Goal: Information Seeking & Learning: Learn about a topic

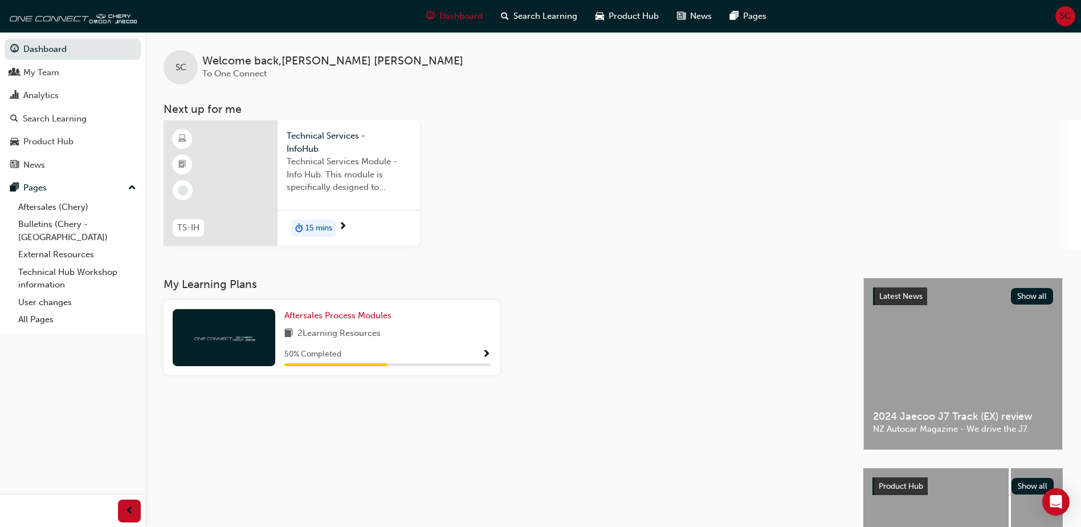
click at [332, 172] on span "Technical Services Module - Info Hub. This module is specifically designed to a…" at bounding box center [349, 174] width 124 height 39
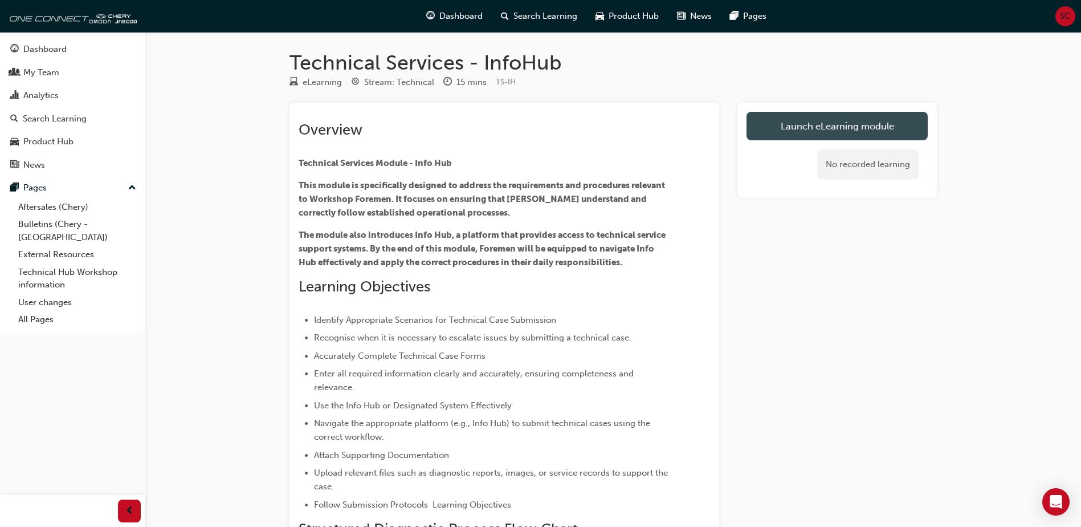
click at [825, 132] on link "Launch eLearning module" at bounding box center [837, 126] width 181 height 29
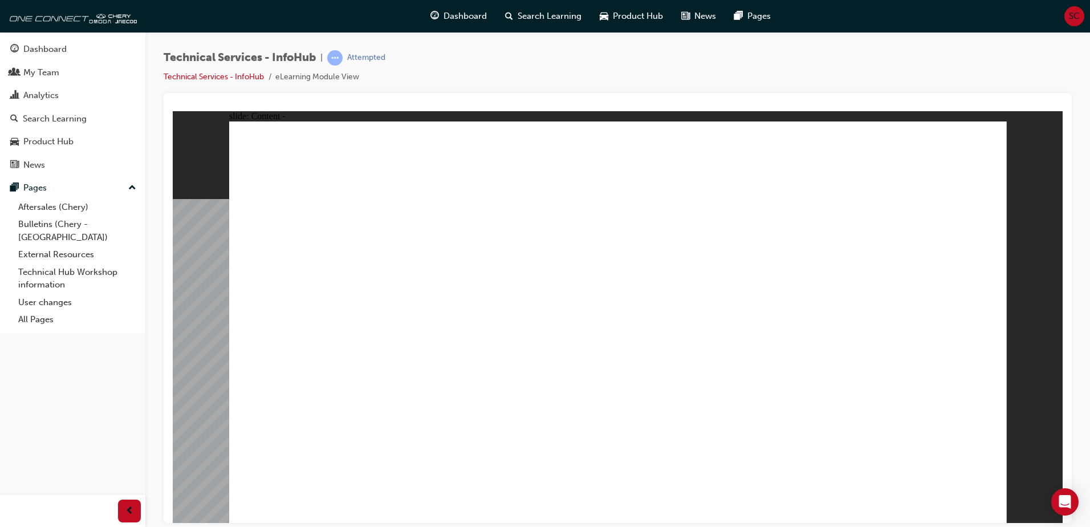
drag, startPoint x: 986, startPoint y: 119, endPoint x: 983, endPoint y: 128, distance: 9.7
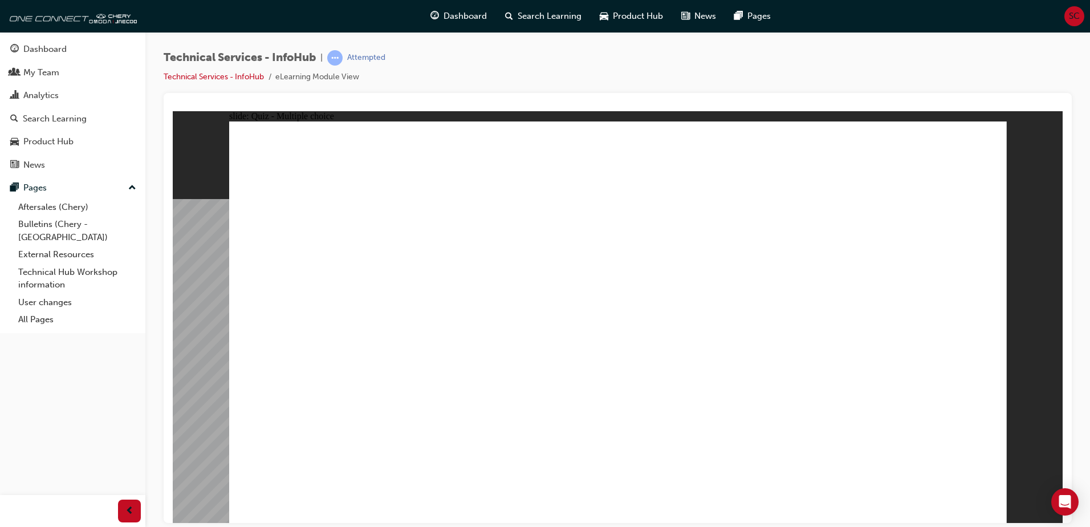
radio input "true"
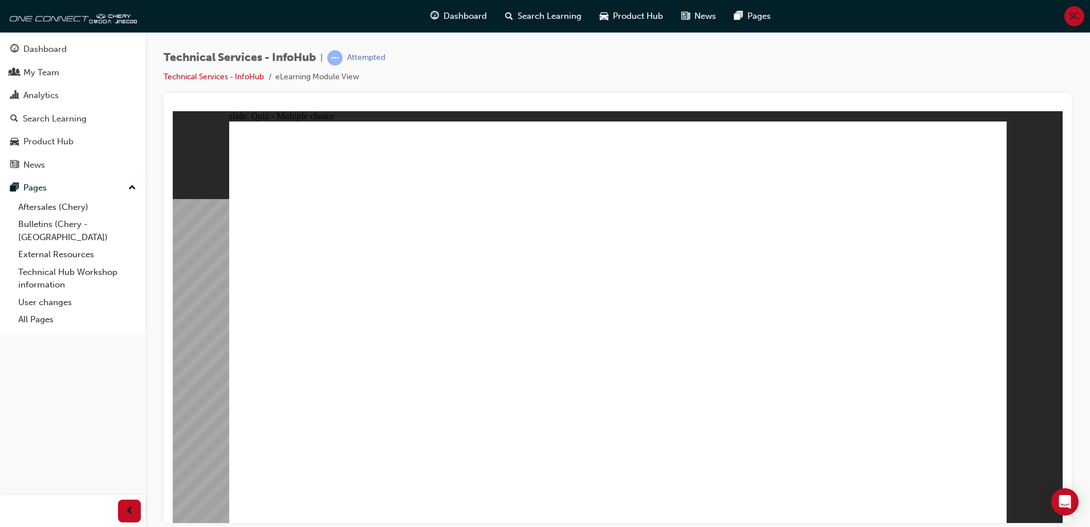
radio input "false"
radio input "true"
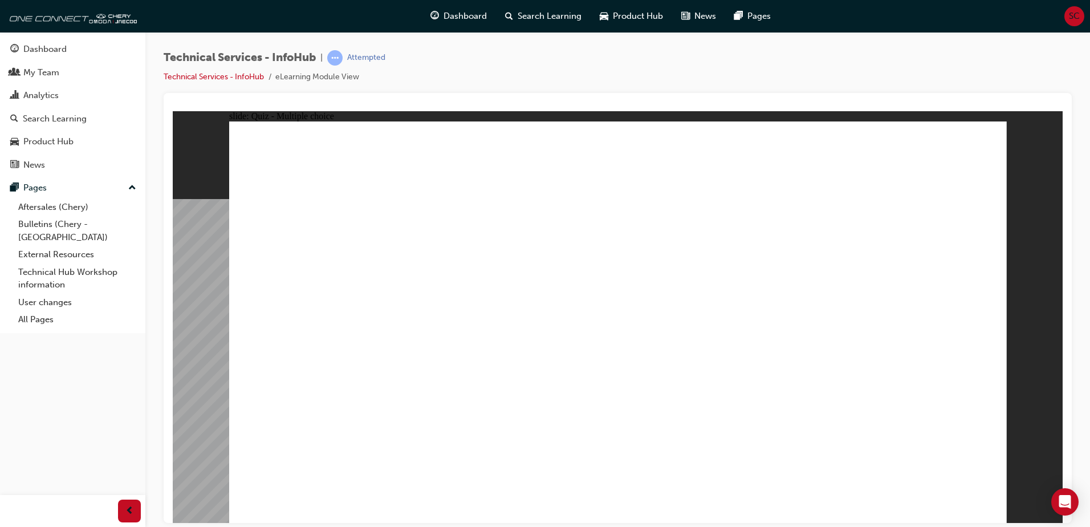
radio input "true"
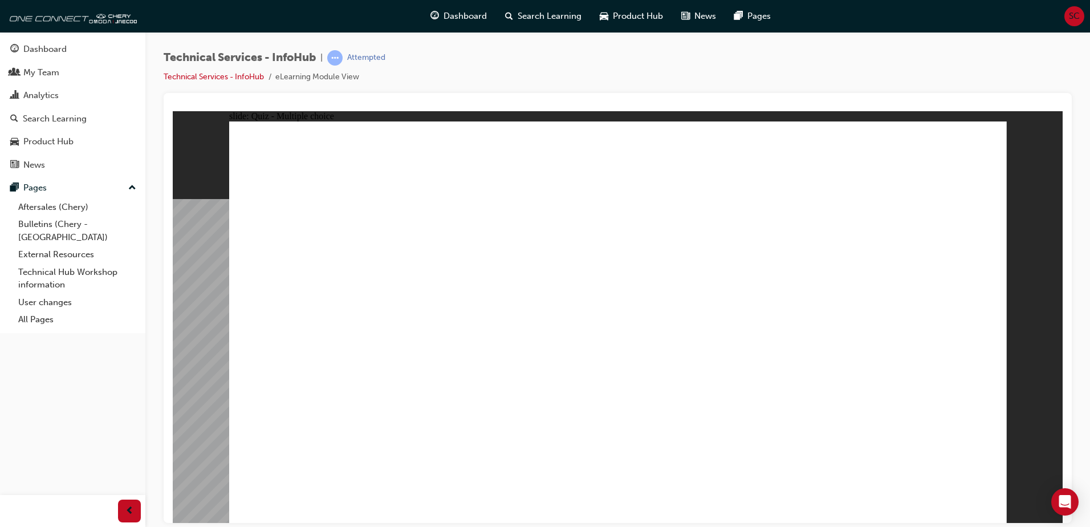
radio input "true"
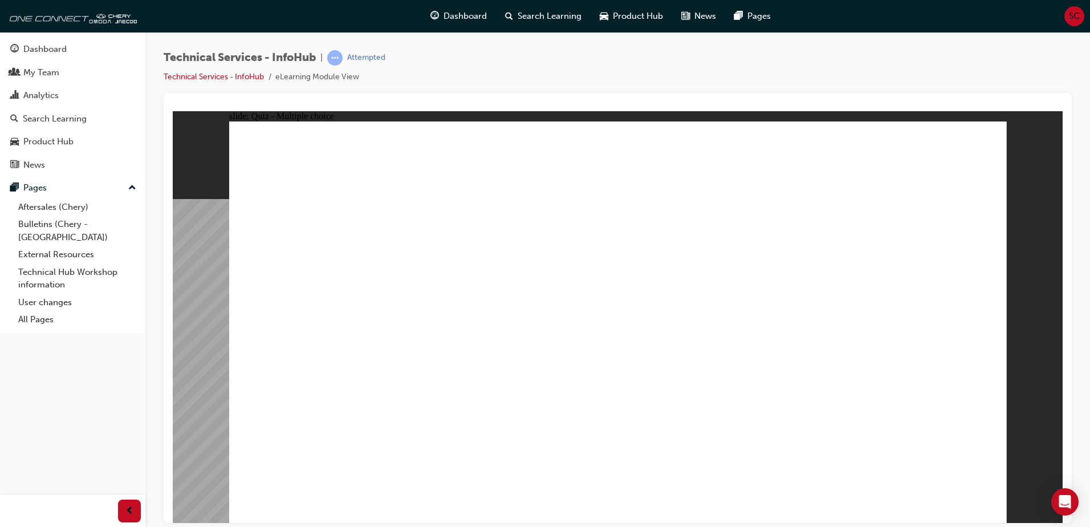
radio input "true"
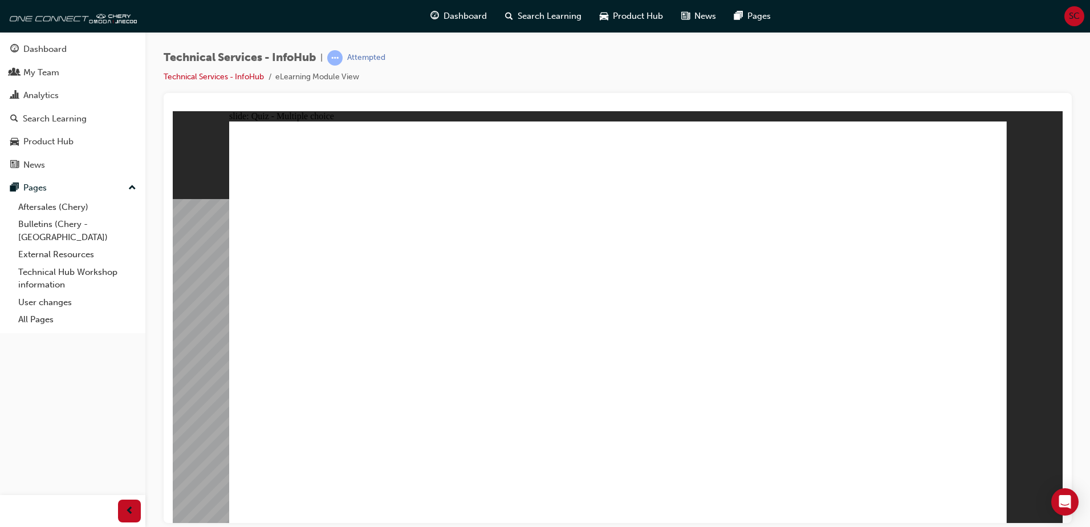
radio input "true"
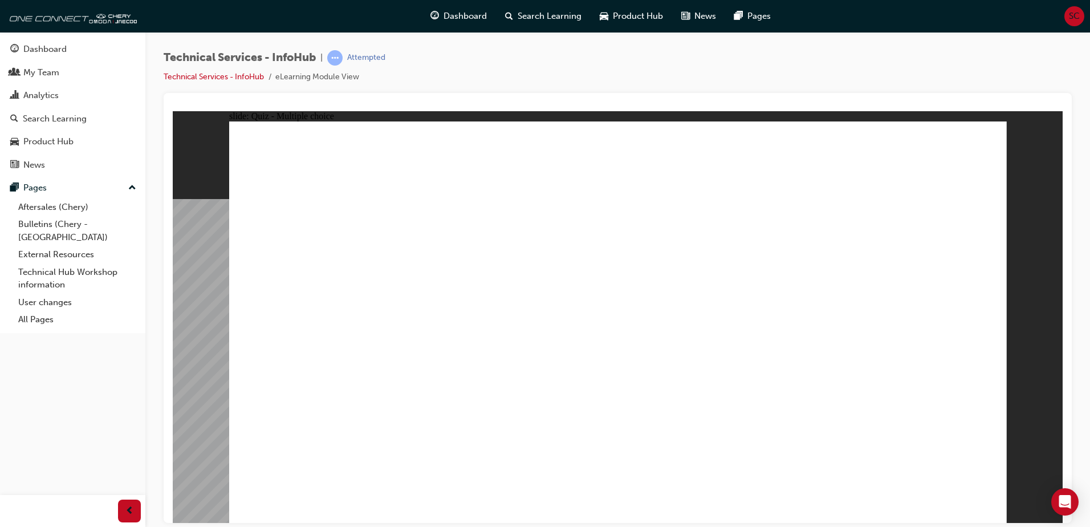
radio input "true"
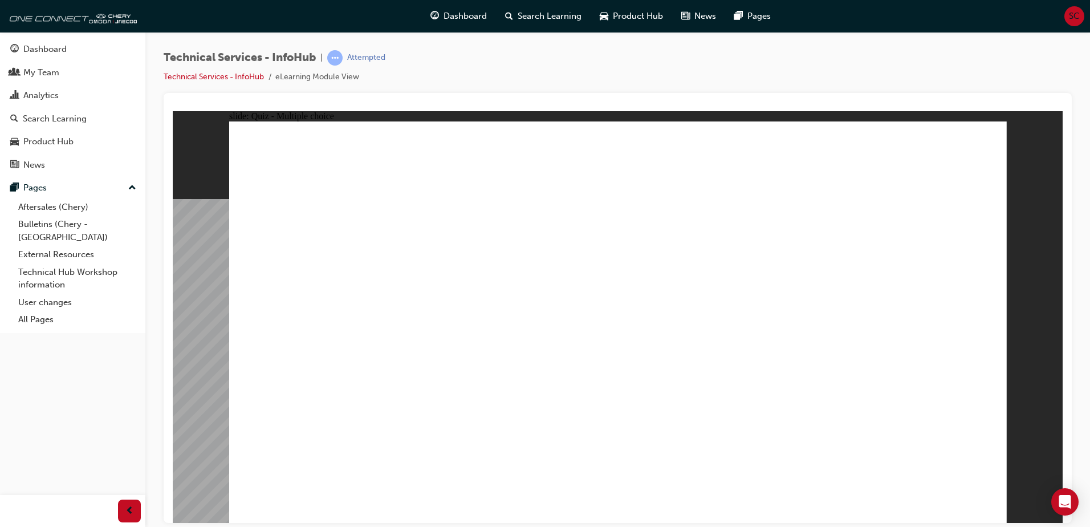
drag, startPoint x: 577, startPoint y: 332, endPoint x: 556, endPoint y: 363, distance: 37.0
radio input "true"
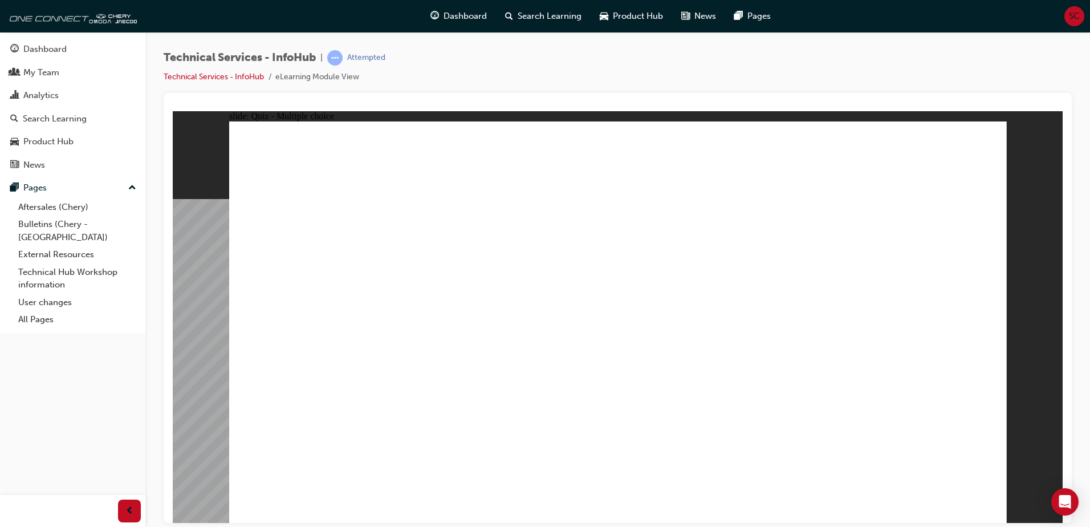
radio input "true"
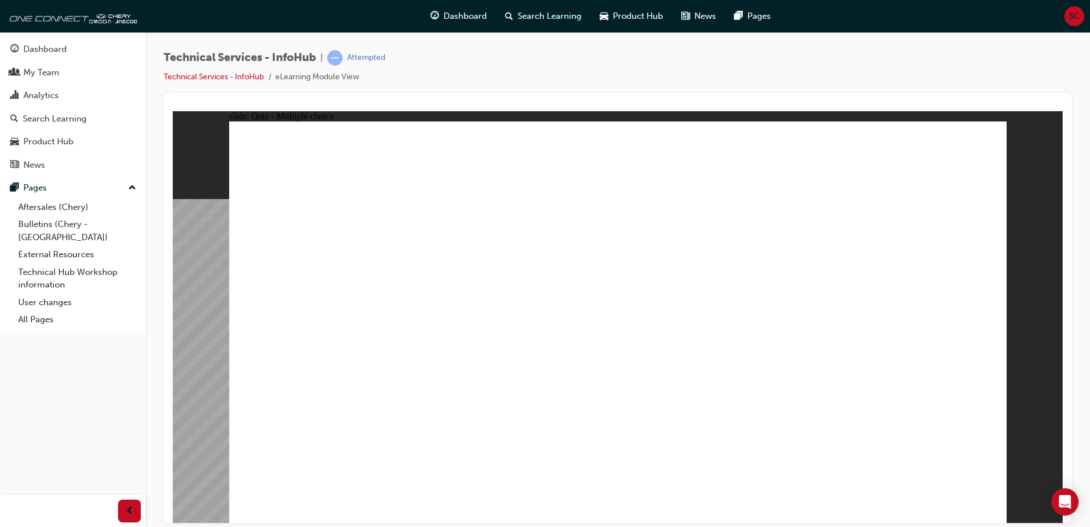
radio input "true"
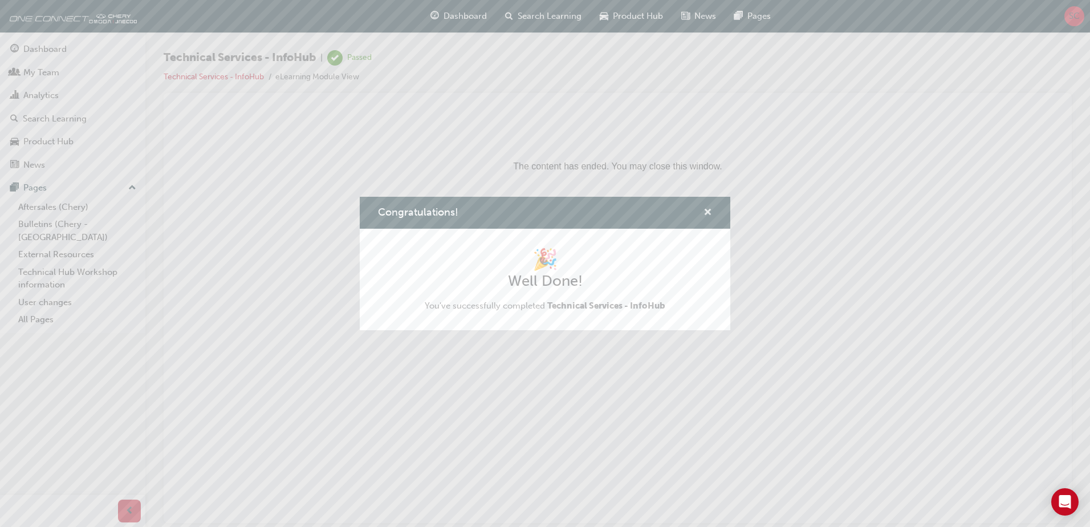
drag, startPoint x: 709, startPoint y: 214, endPoint x: 452, endPoint y: 149, distance: 265.3
click at [709, 214] on span "cross-icon" at bounding box center [707, 213] width 9 height 10
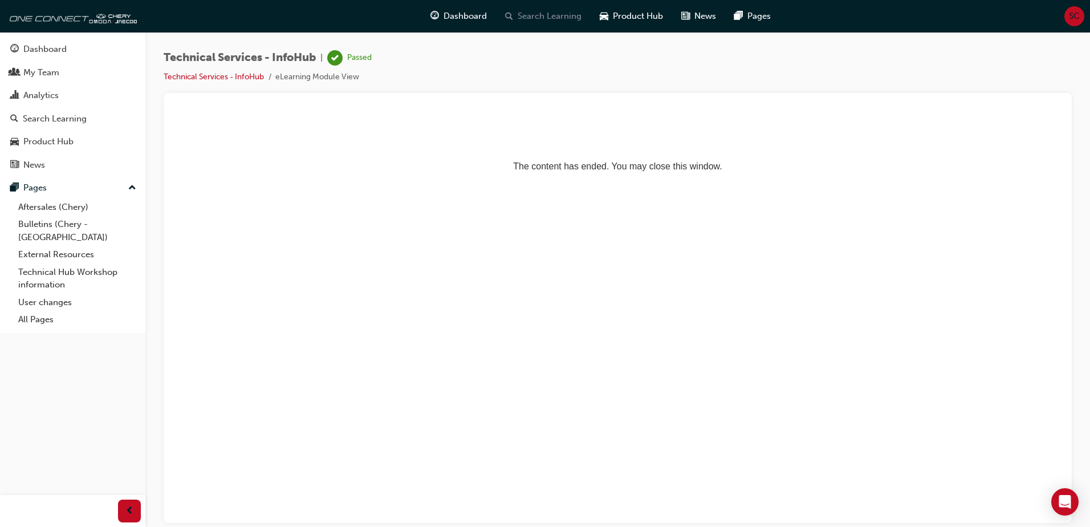
click at [559, 16] on span "Search Learning" at bounding box center [550, 16] width 64 height 13
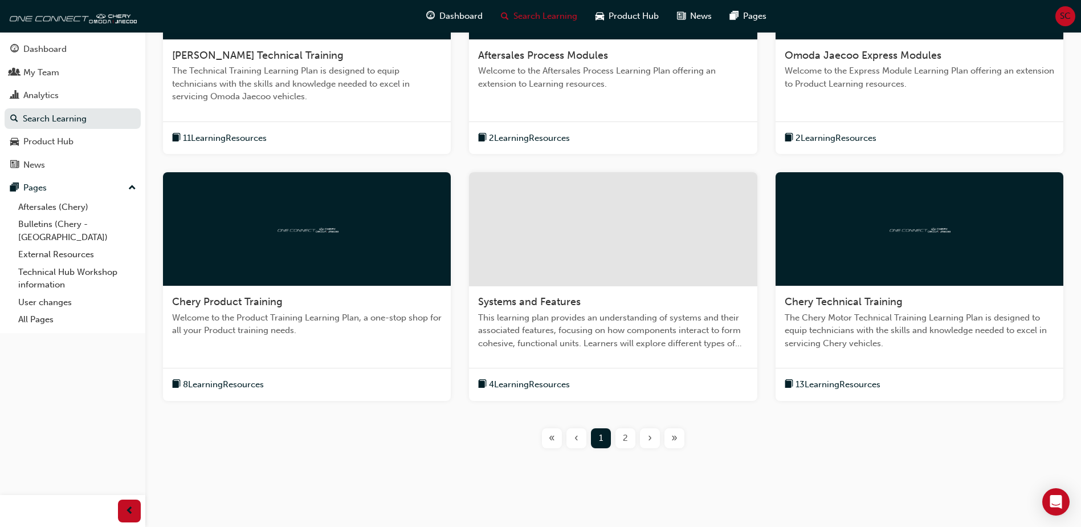
scroll to position [342, 0]
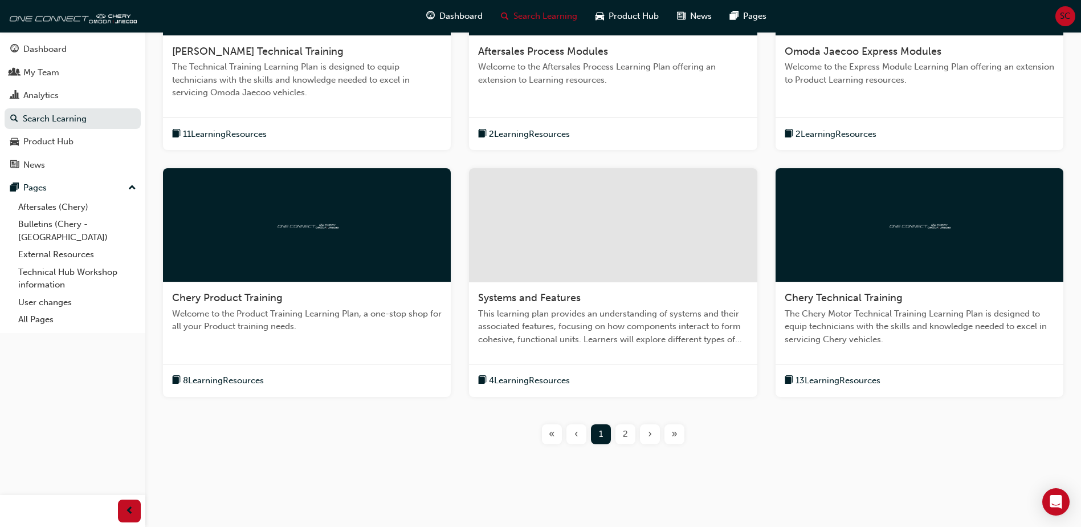
click at [629, 436] on div "2" at bounding box center [626, 434] width 20 height 20
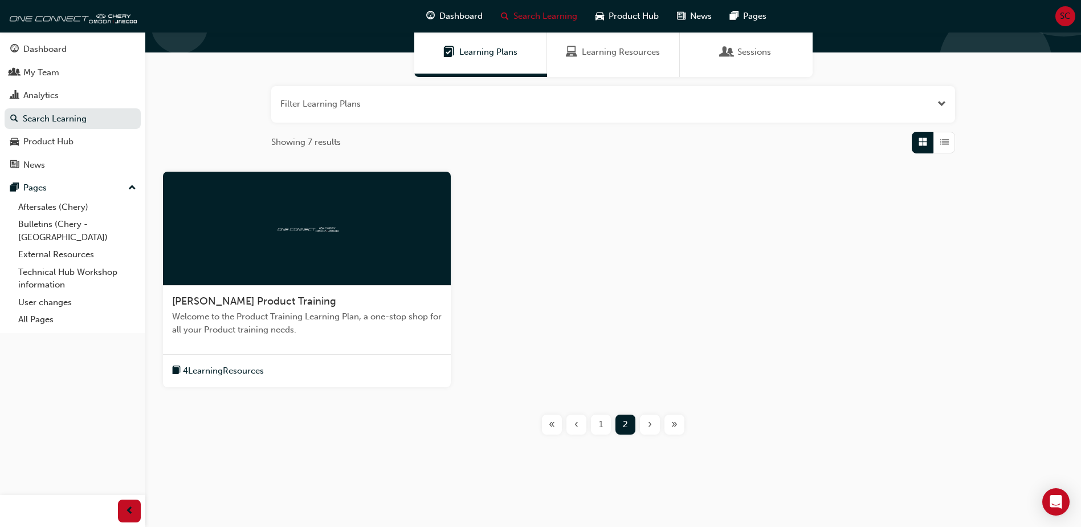
click at [604, 425] on div "1" at bounding box center [601, 424] width 20 height 20
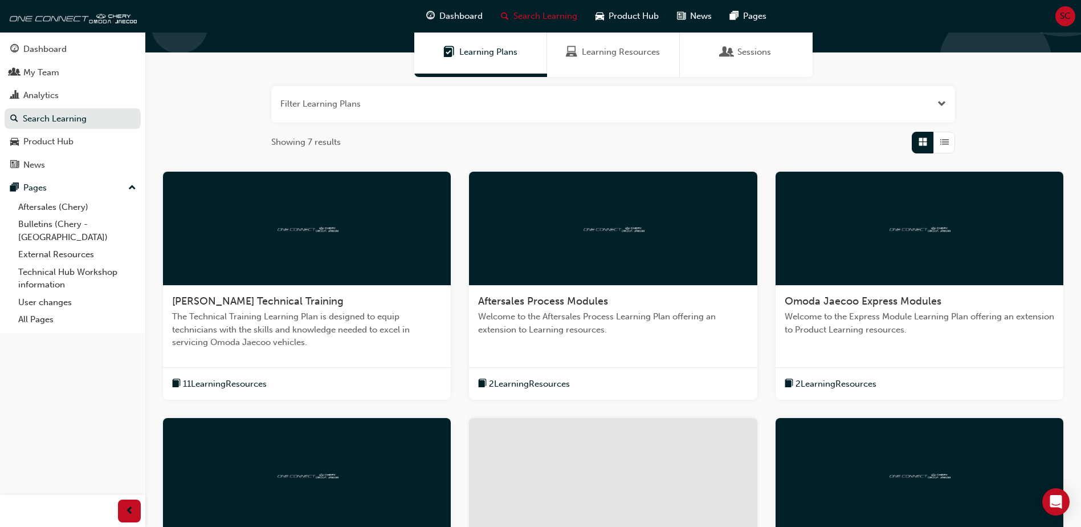
click at [572, 302] on span "Aftersales Process Modules" at bounding box center [543, 301] width 130 height 13
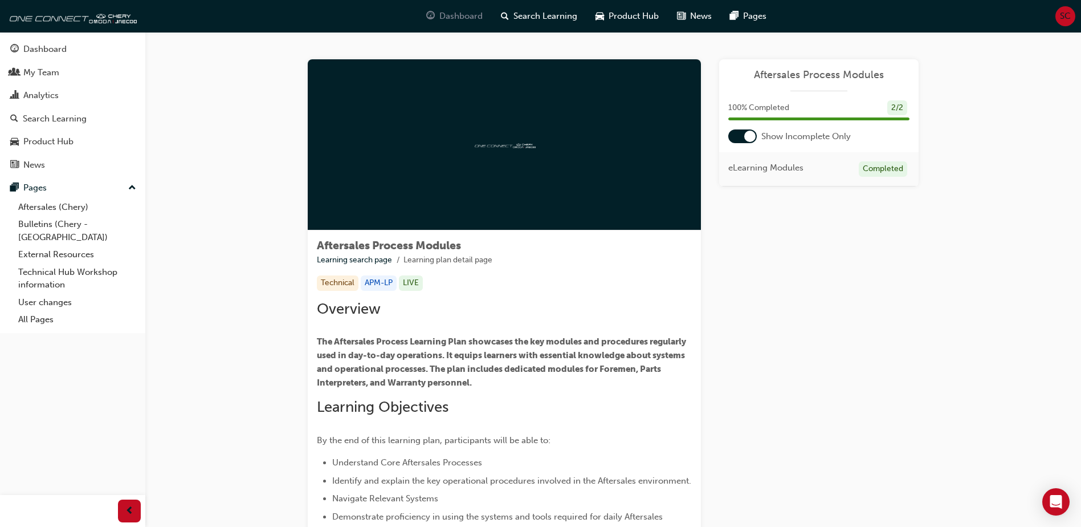
click at [455, 18] on span "Dashboard" at bounding box center [461, 16] width 43 height 13
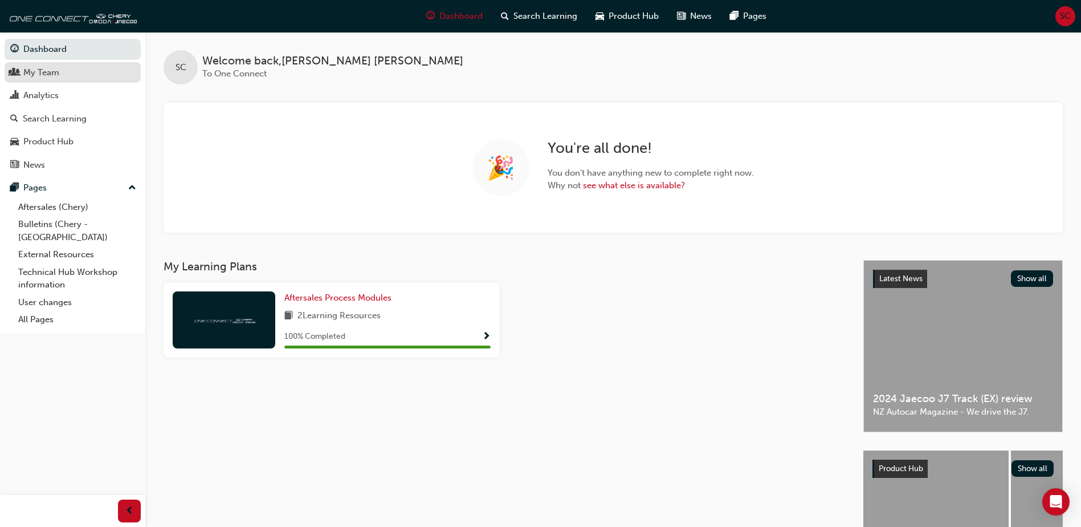
click at [67, 71] on div "My Team" at bounding box center [72, 73] width 125 height 14
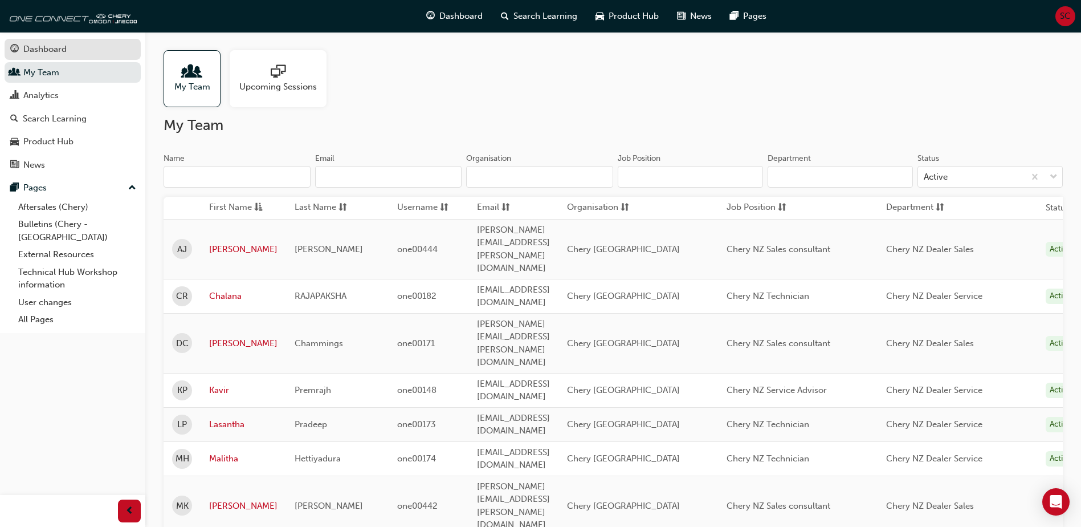
click at [54, 45] on div "Dashboard" at bounding box center [44, 49] width 43 height 13
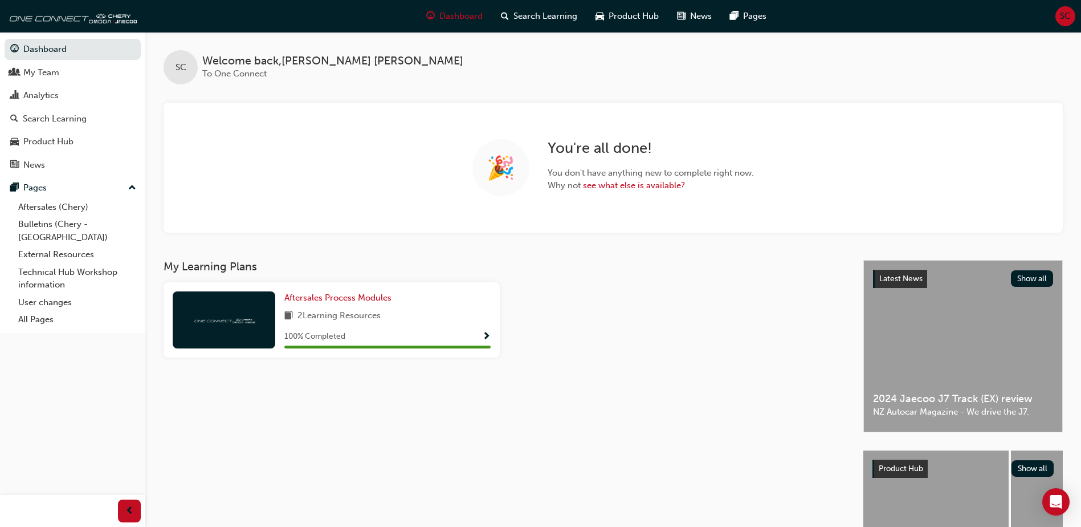
click at [487, 335] on span "Show Progress" at bounding box center [486, 337] width 9 height 10
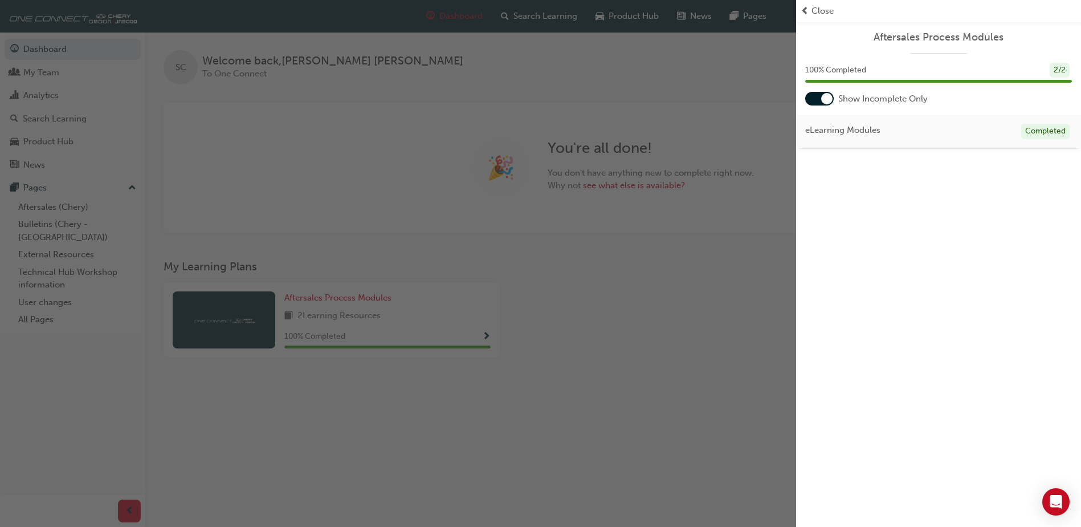
click at [815, 9] on span "Close" at bounding box center [823, 11] width 22 height 13
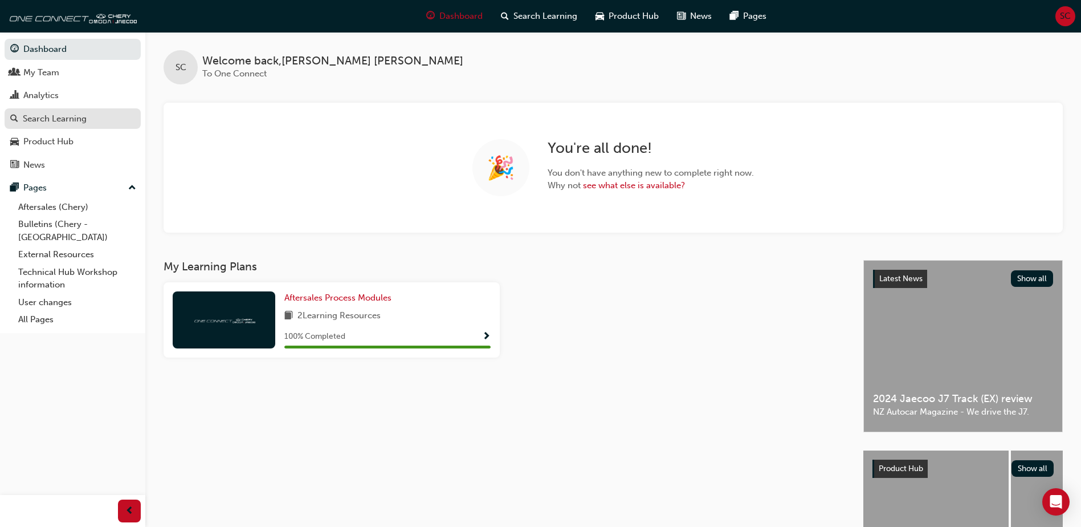
click at [42, 118] on div "Search Learning" at bounding box center [55, 118] width 64 height 13
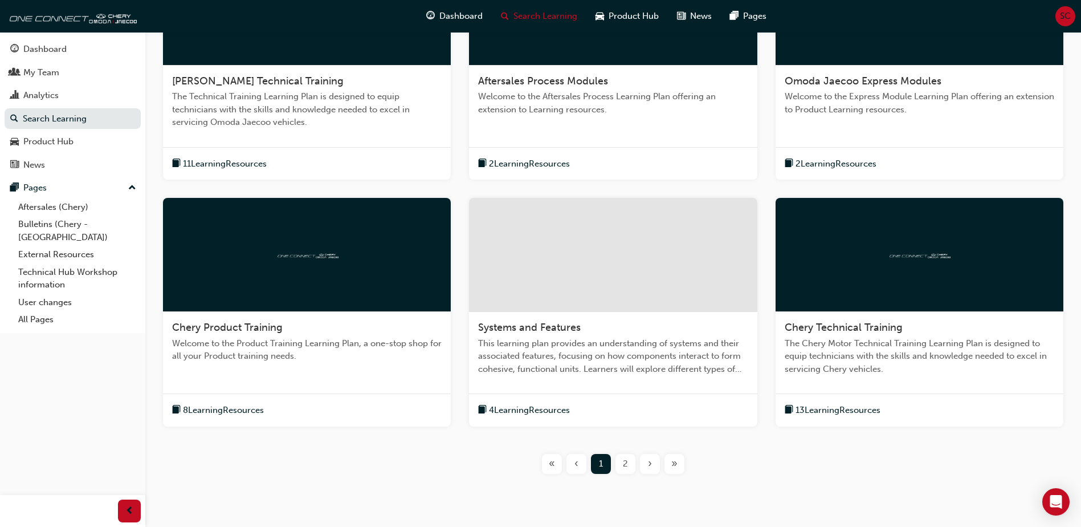
scroll to position [295, 0]
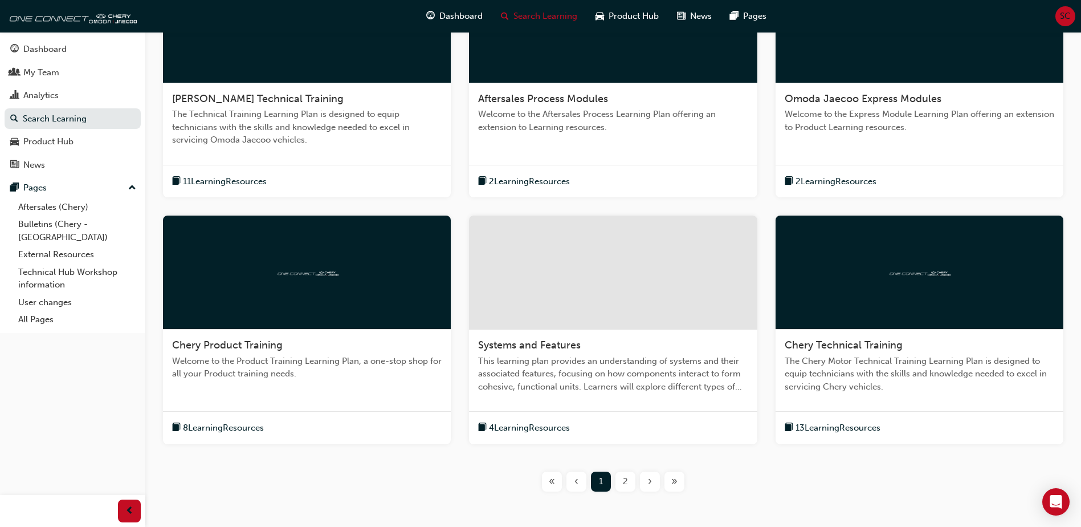
click at [860, 426] on span "13 Learning Resources" at bounding box center [838, 427] width 85 height 13
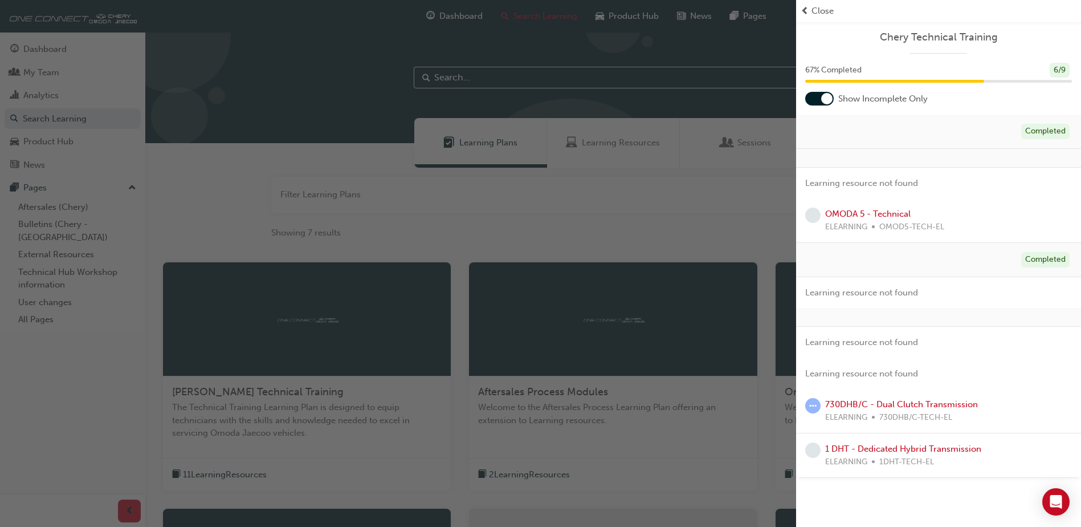
scroll to position [0, 0]
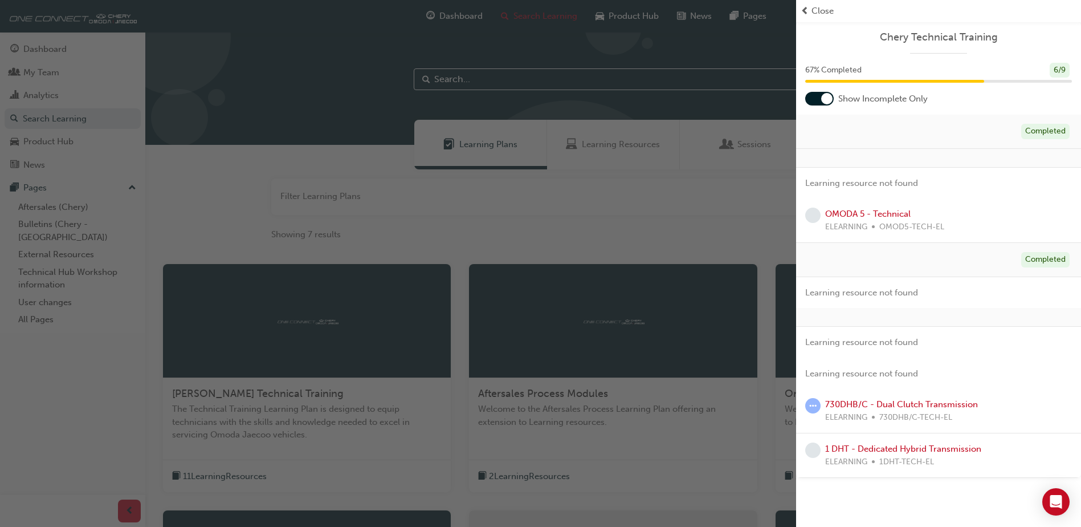
click at [824, 100] on div at bounding box center [826, 98] width 11 height 11
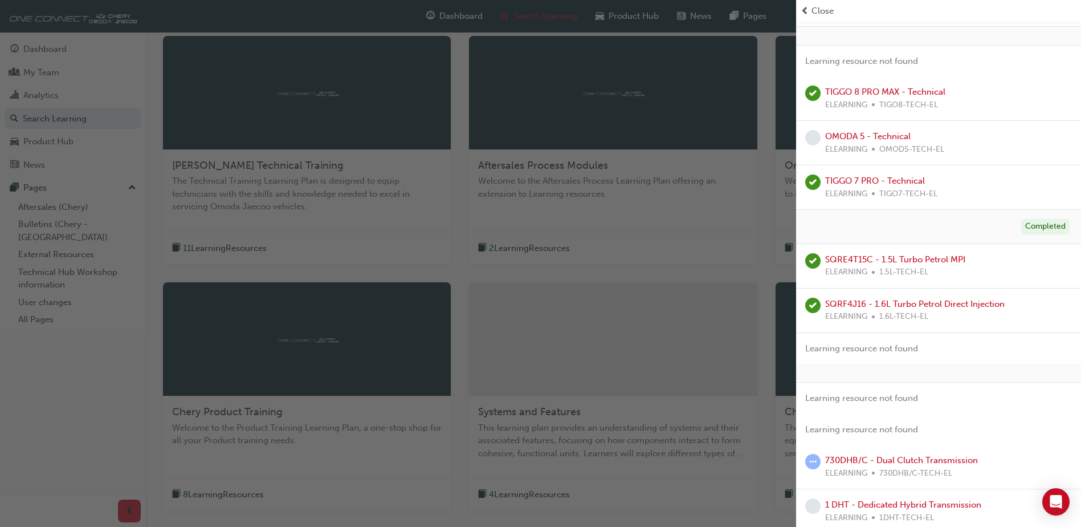
scroll to position [218, 0]
